Goal: Information Seeking & Learning: Learn about a topic

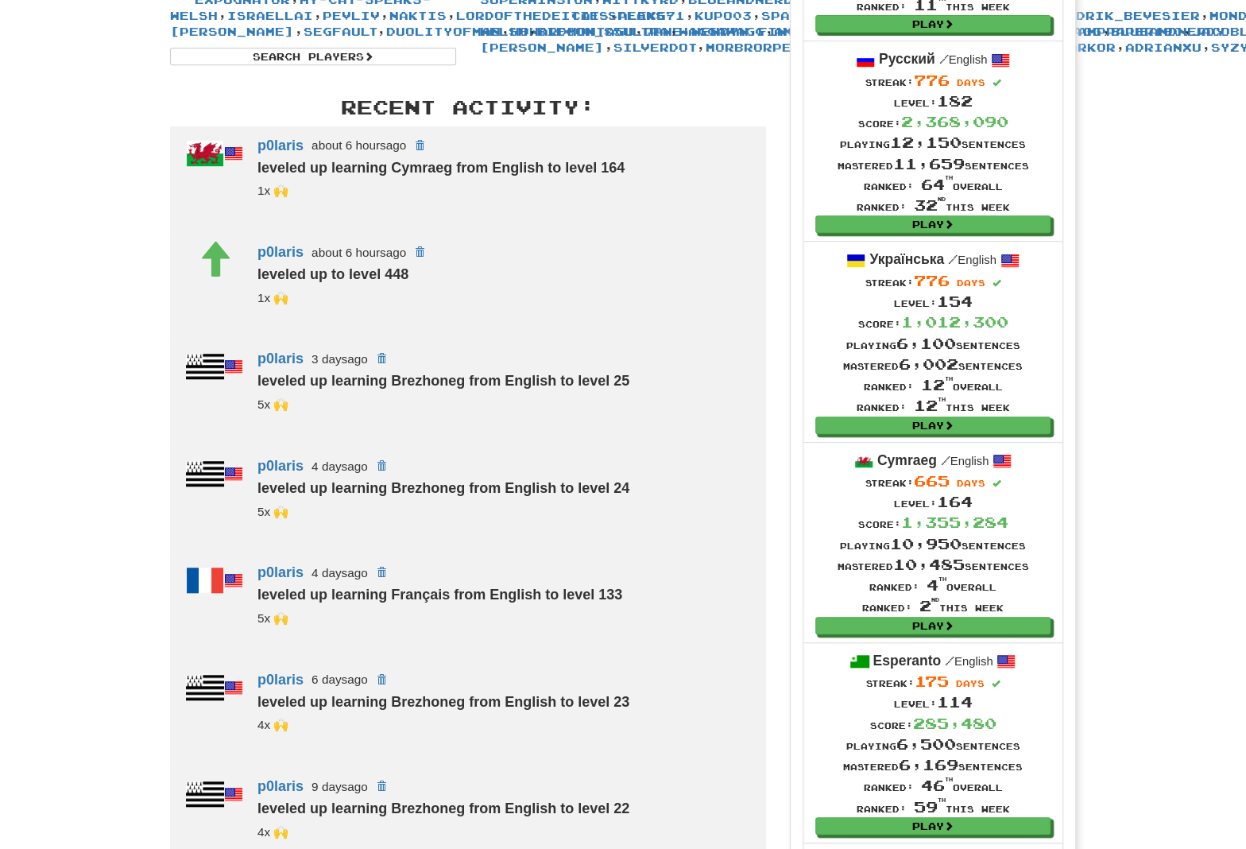
scroll to position [632, 0]
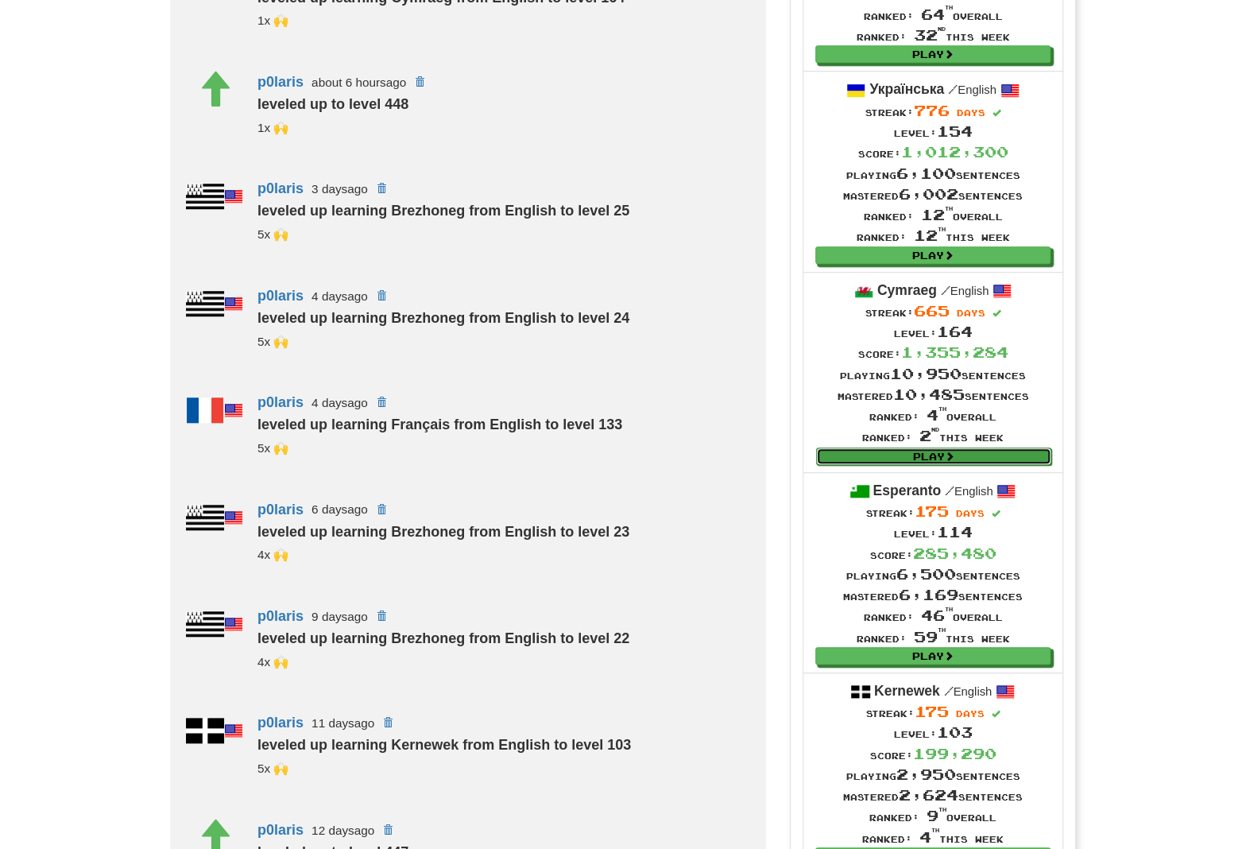
click at [857, 453] on link "Play" at bounding box center [933, 455] width 235 height 17
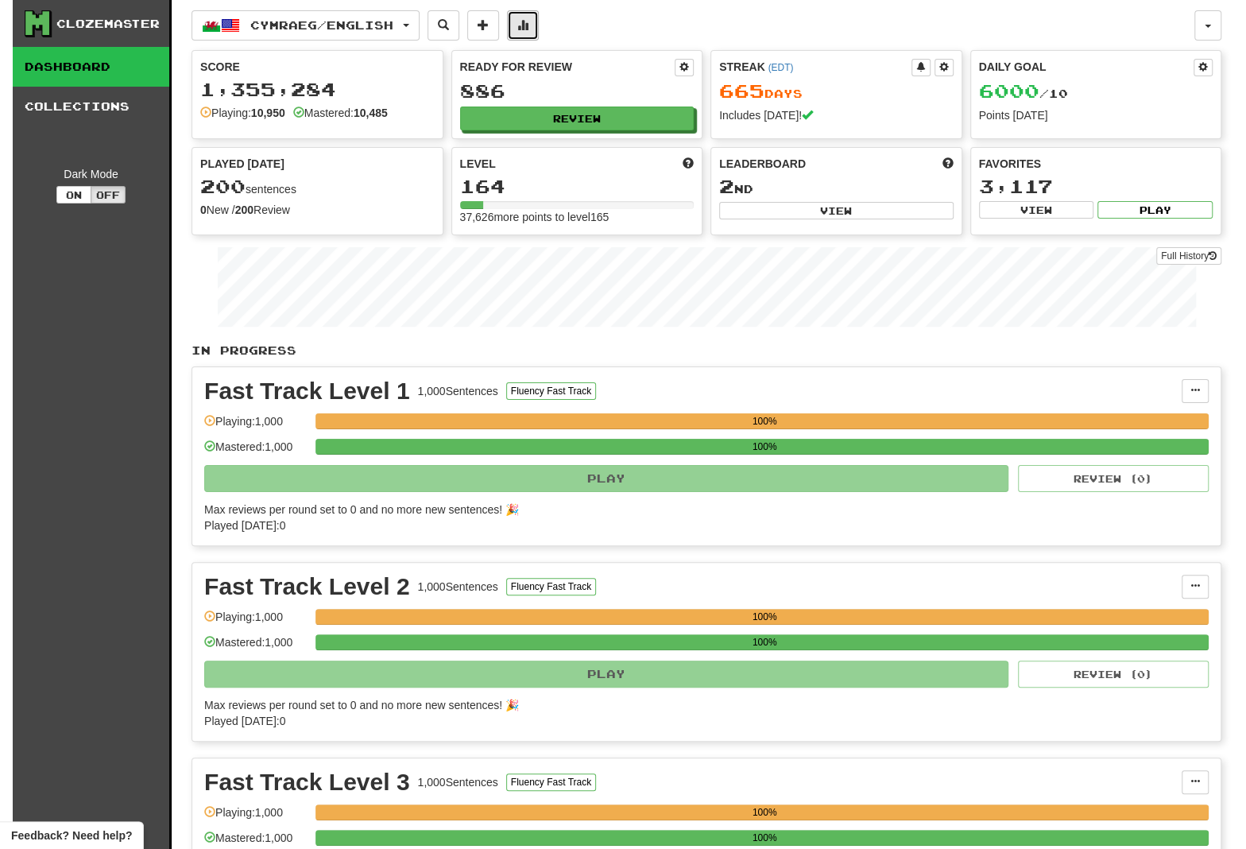
click at [527, 20] on button at bounding box center [523, 25] width 32 height 30
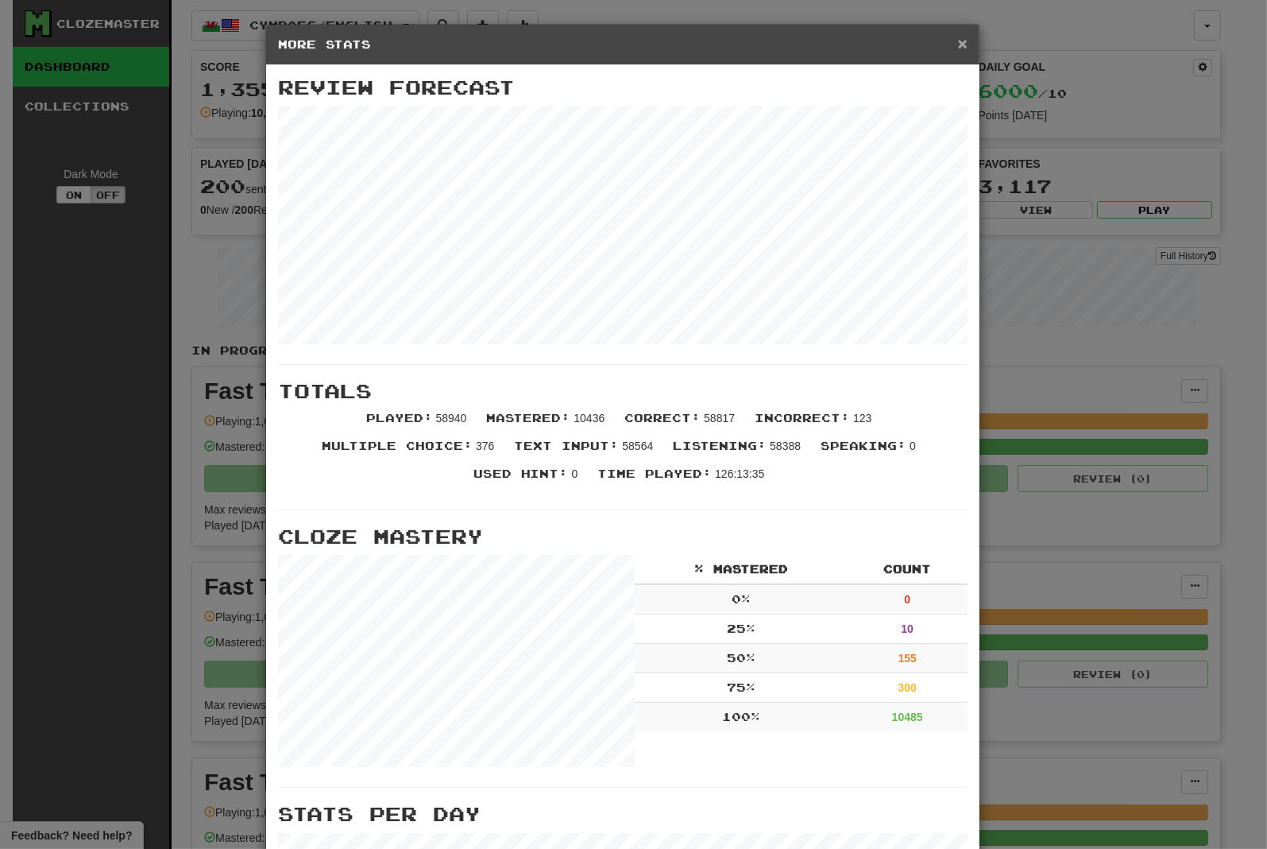
click at [958, 44] on span "×" at bounding box center [963, 43] width 10 height 18
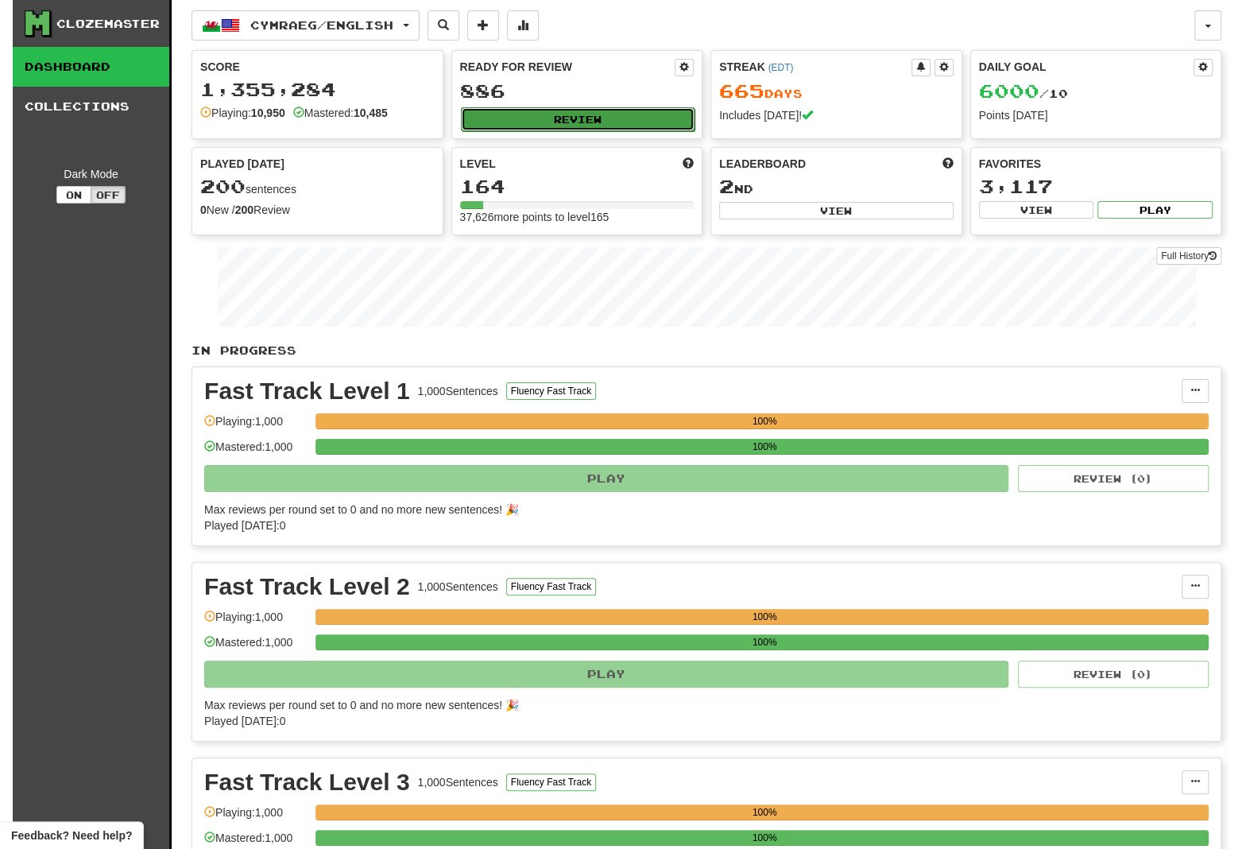
click at [554, 116] on button "Review" at bounding box center [578, 119] width 234 height 24
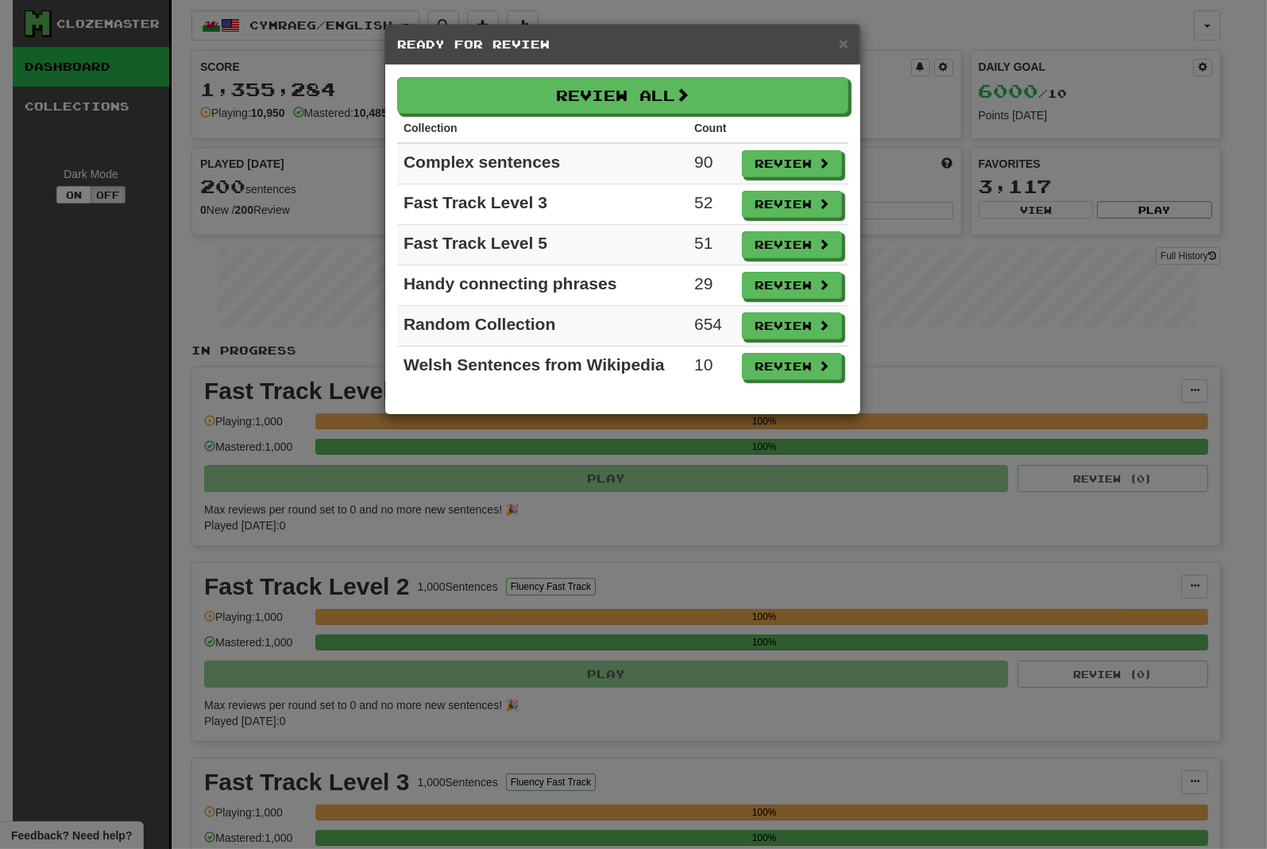
click at [110, 348] on div "× Ready for Review Review All Collection Count Complex sentences 90 Review Fast…" at bounding box center [633, 424] width 1267 height 849
